Goal: Transaction & Acquisition: Purchase product/service

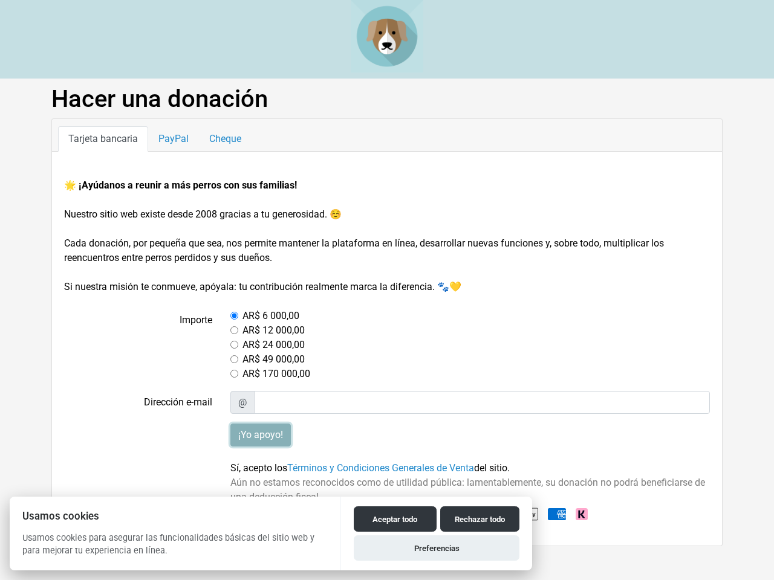
click at [261, 435] on input "¡Yo apoyo!" at bounding box center [260, 435] width 60 height 23
